Goal: Transaction & Acquisition: Purchase product/service

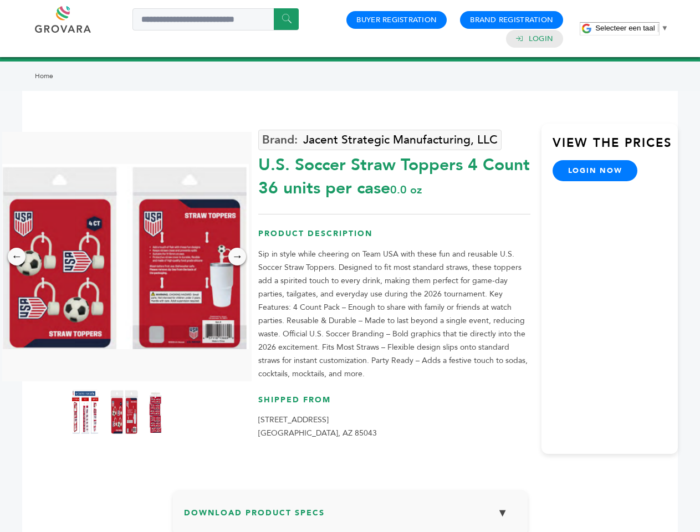
click at [632, 28] on span "Selecteer een taal" at bounding box center [625, 28] width 59 height 8
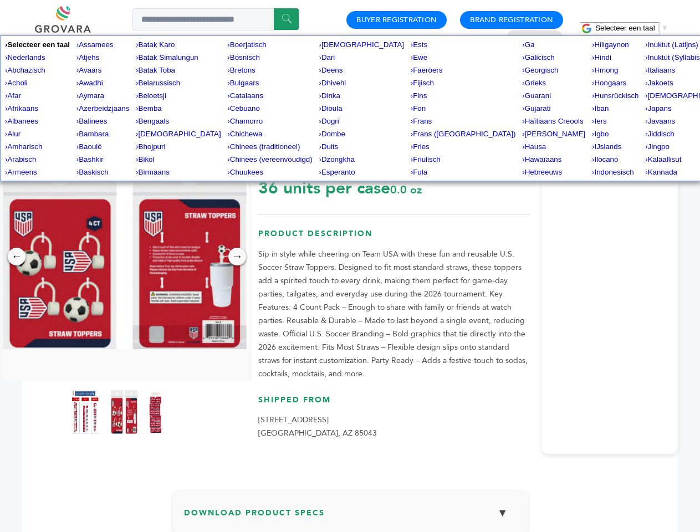
click at [124, 257] on img at bounding box center [124, 256] width 250 height 185
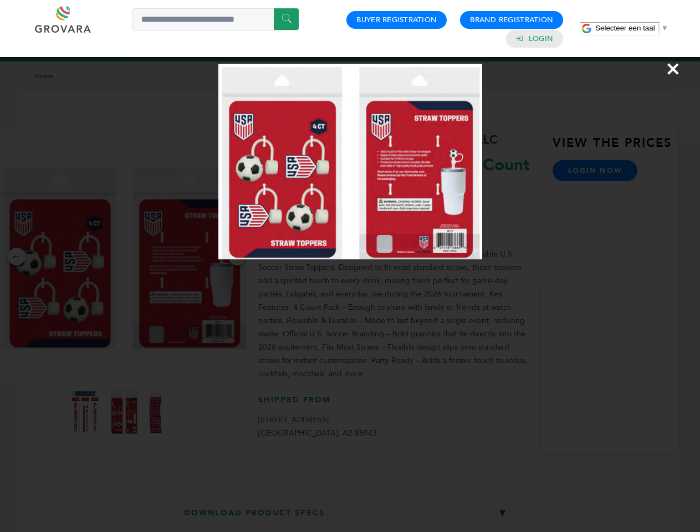
click at [17, 257] on div "×" at bounding box center [350, 266] width 700 height 532
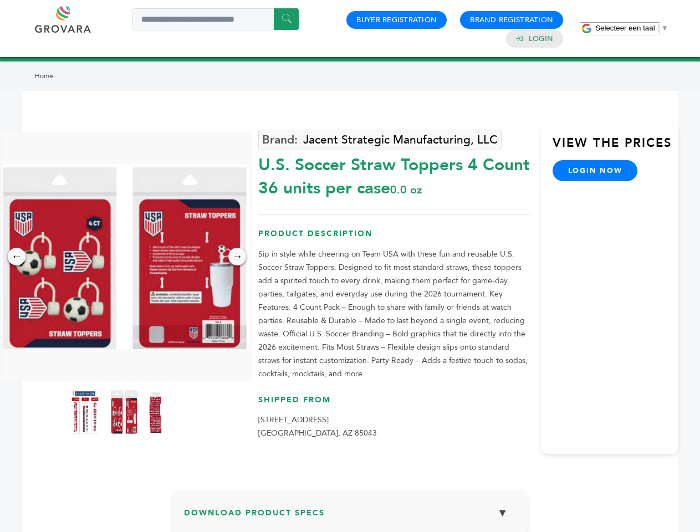
click at [237, 257] on div "→" at bounding box center [237, 257] width 18 height 18
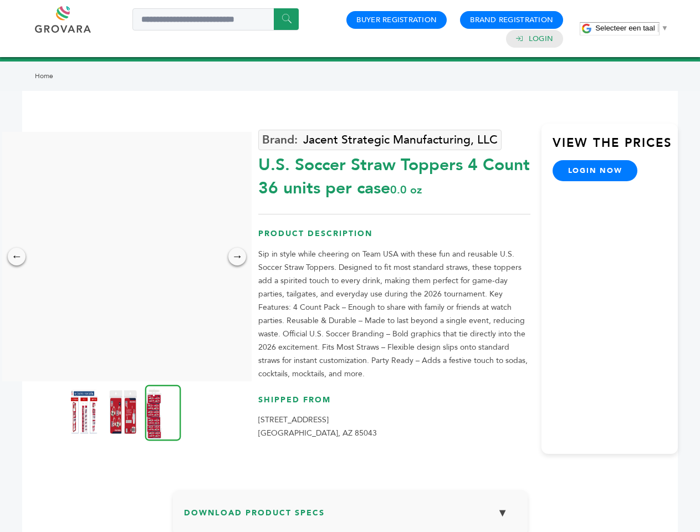
click at [85, 412] on img at bounding box center [84, 412] width 28 height 44
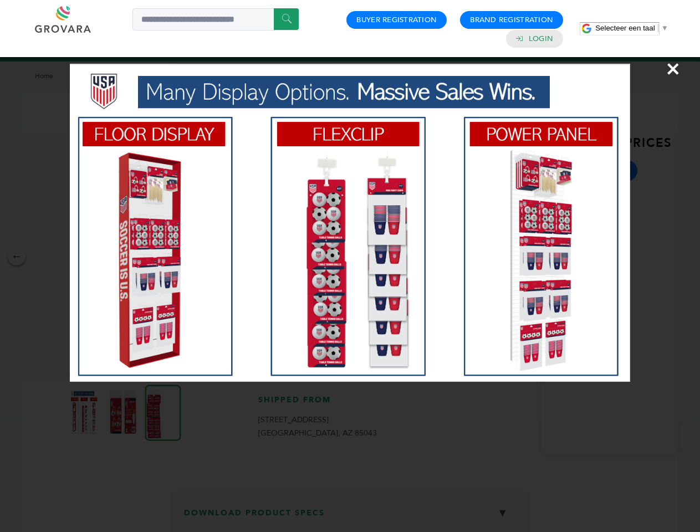
click at [124, 412] on div "×" at bounding box center [350, 266] width 700 height 532
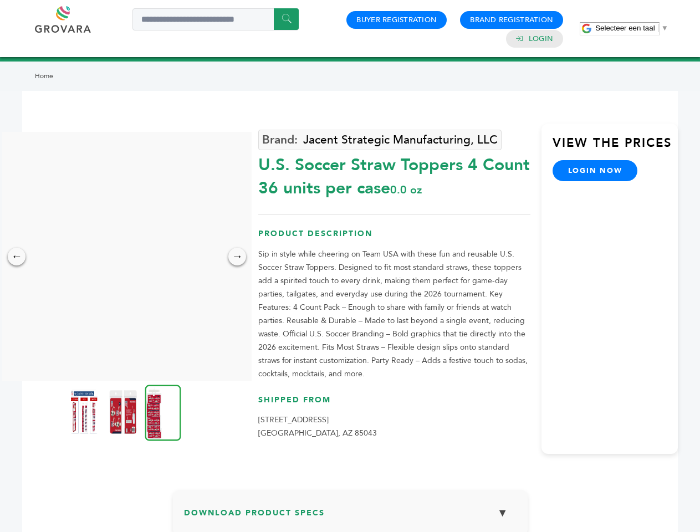
click at [163, 412] on img at bounding box center [163, 413] width 36 height 56
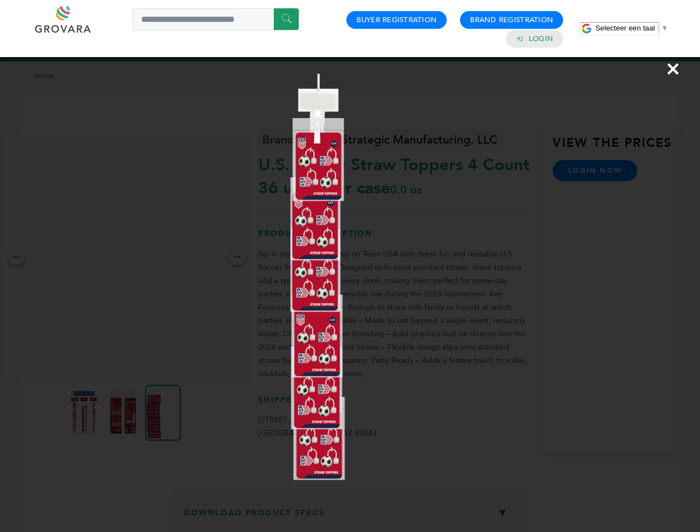
click at [350, 517] on div "×" at bounding box center [350, 266] width 700 height 532
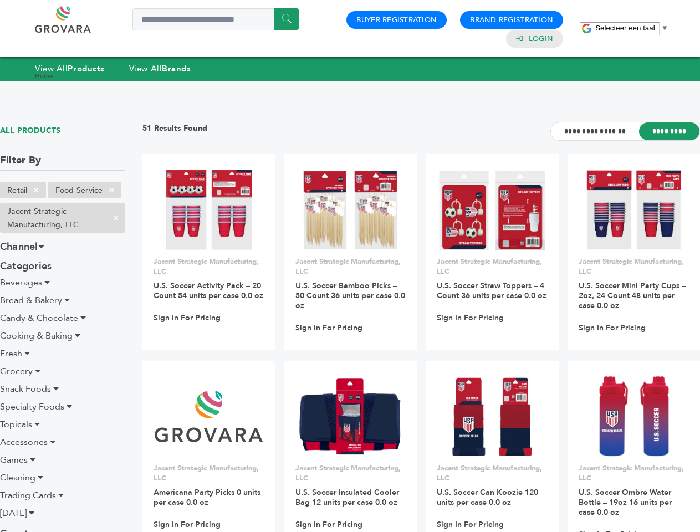
click at [632, 28] on span "Selecteer een taal" at bounding box center [625, 28] width 59 height 8
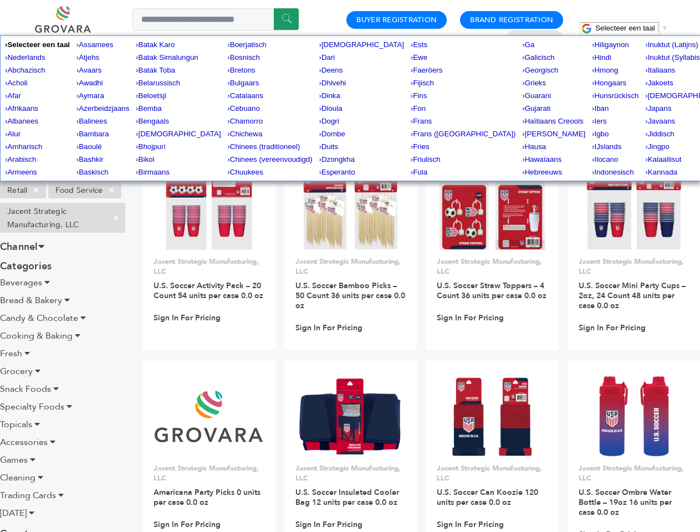
click at [37, 190] on span "×" at bounding box center [36, 190] width 18 height 13
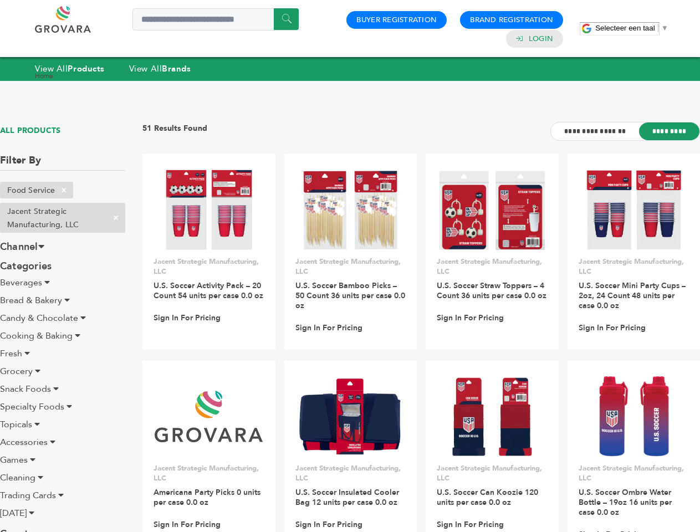
click at [112, 190] on ul "Retail × Food Service × Jacent Strategic Manufacturing, LLC ×" at bounding box center [62, 209] width 125 height 55
click at [116, 218] on span "×" at bounding box center [116, 217] width 18 height 13
